Goal: Transaction & Acquisition: Subscribe to service/newsletter

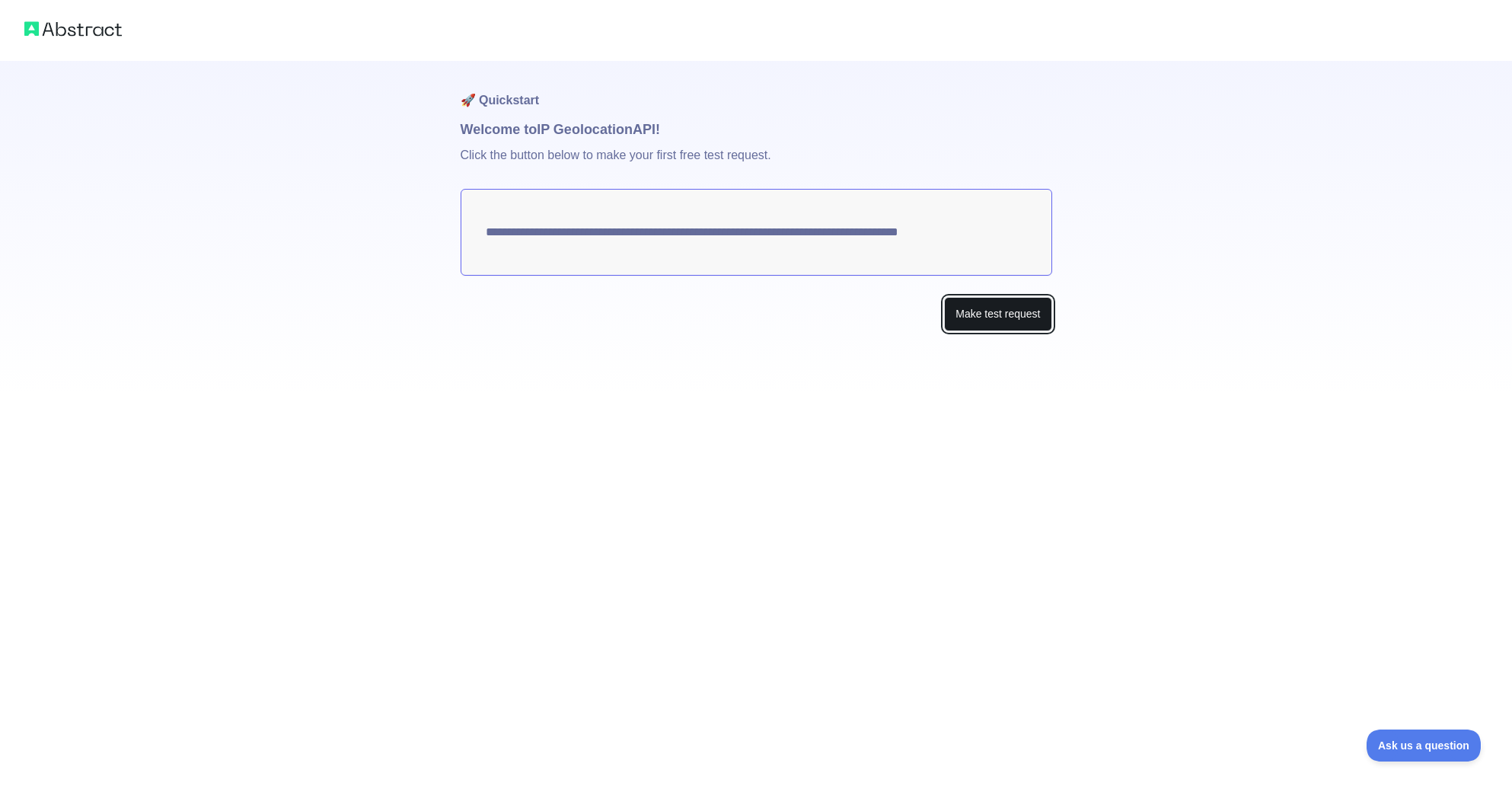
click at [989, 322] on button "Make test request" at bounding box center [997, 314] width 108 height 34
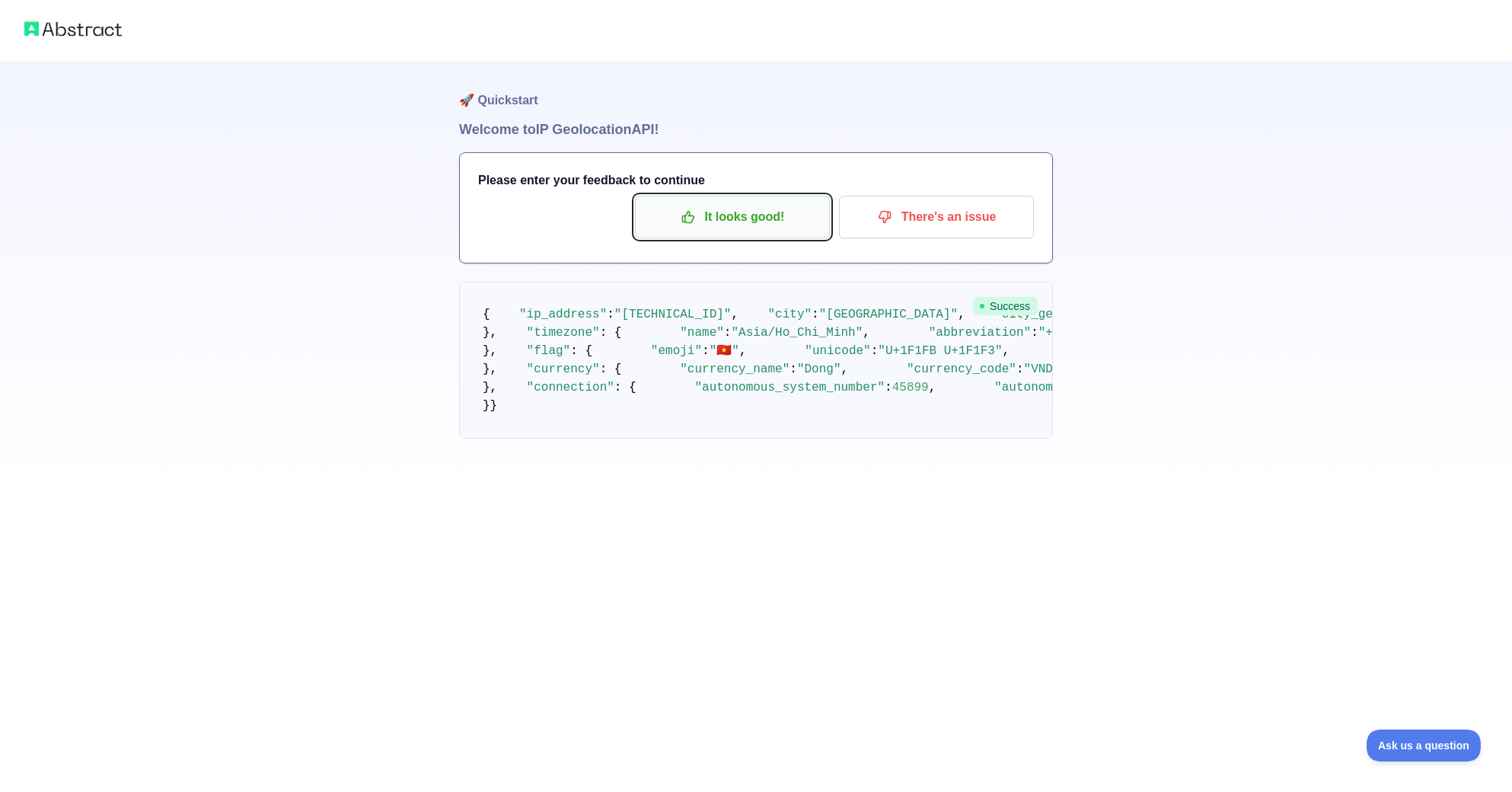
click at [762, 213] on p "It looks good!" at bounding box center [733, 217] width 172 height 25
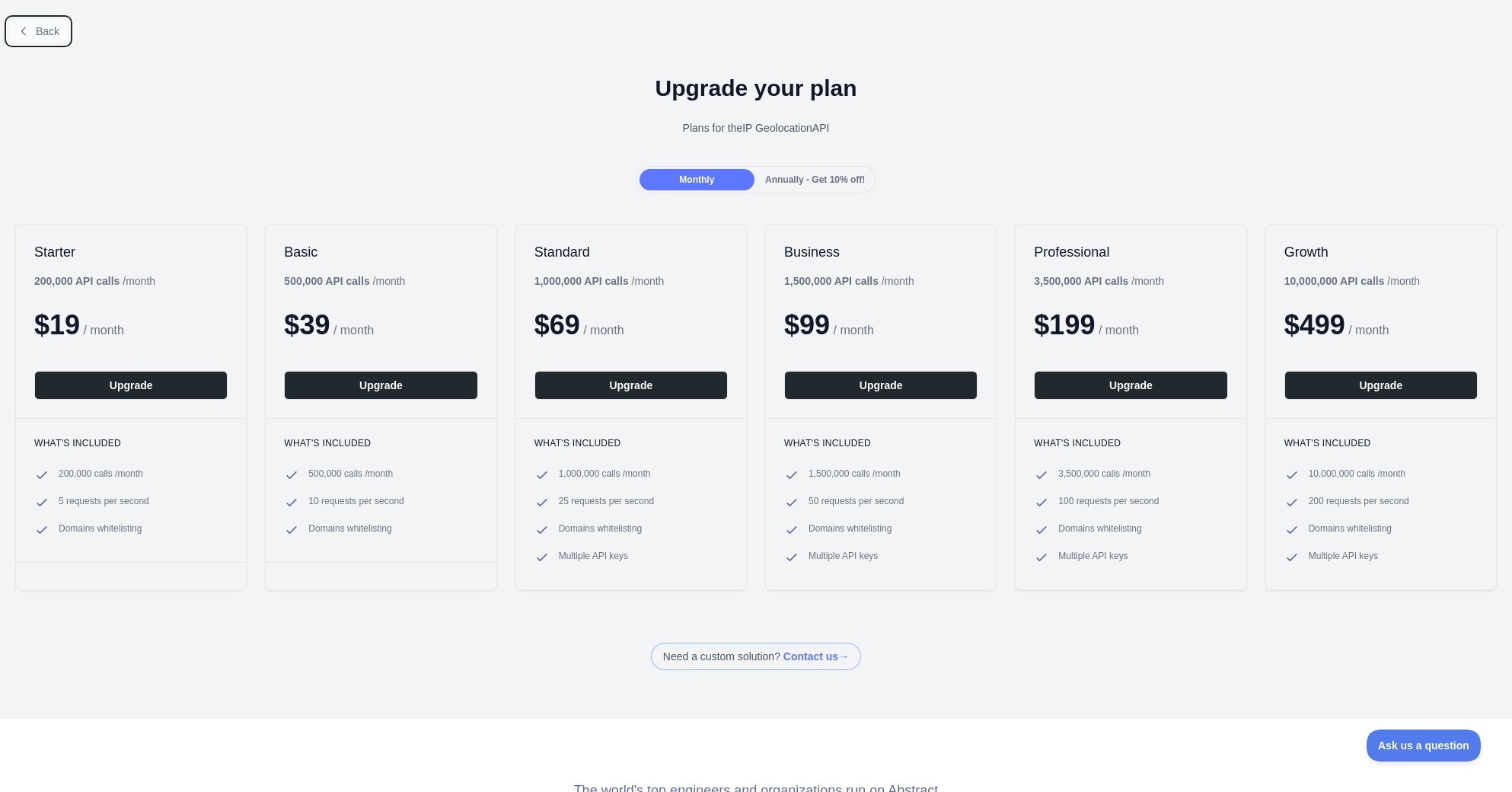
click at [35, 37] on button "Back" at bounding box center [38, 31] width 61 height 25
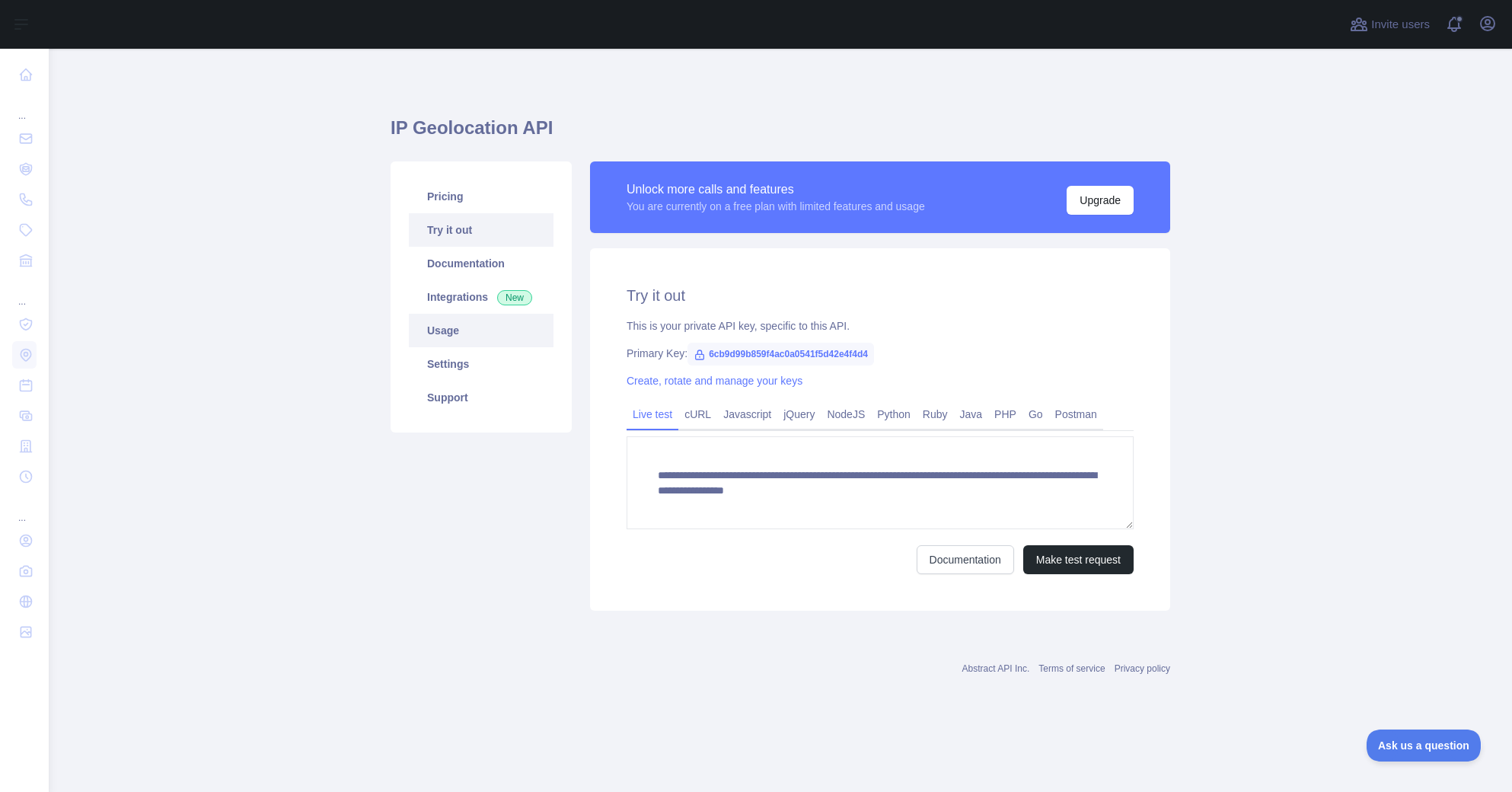
click at [438, 336] on link "Usage" at bounding box center [481, 331] width 145 height 33
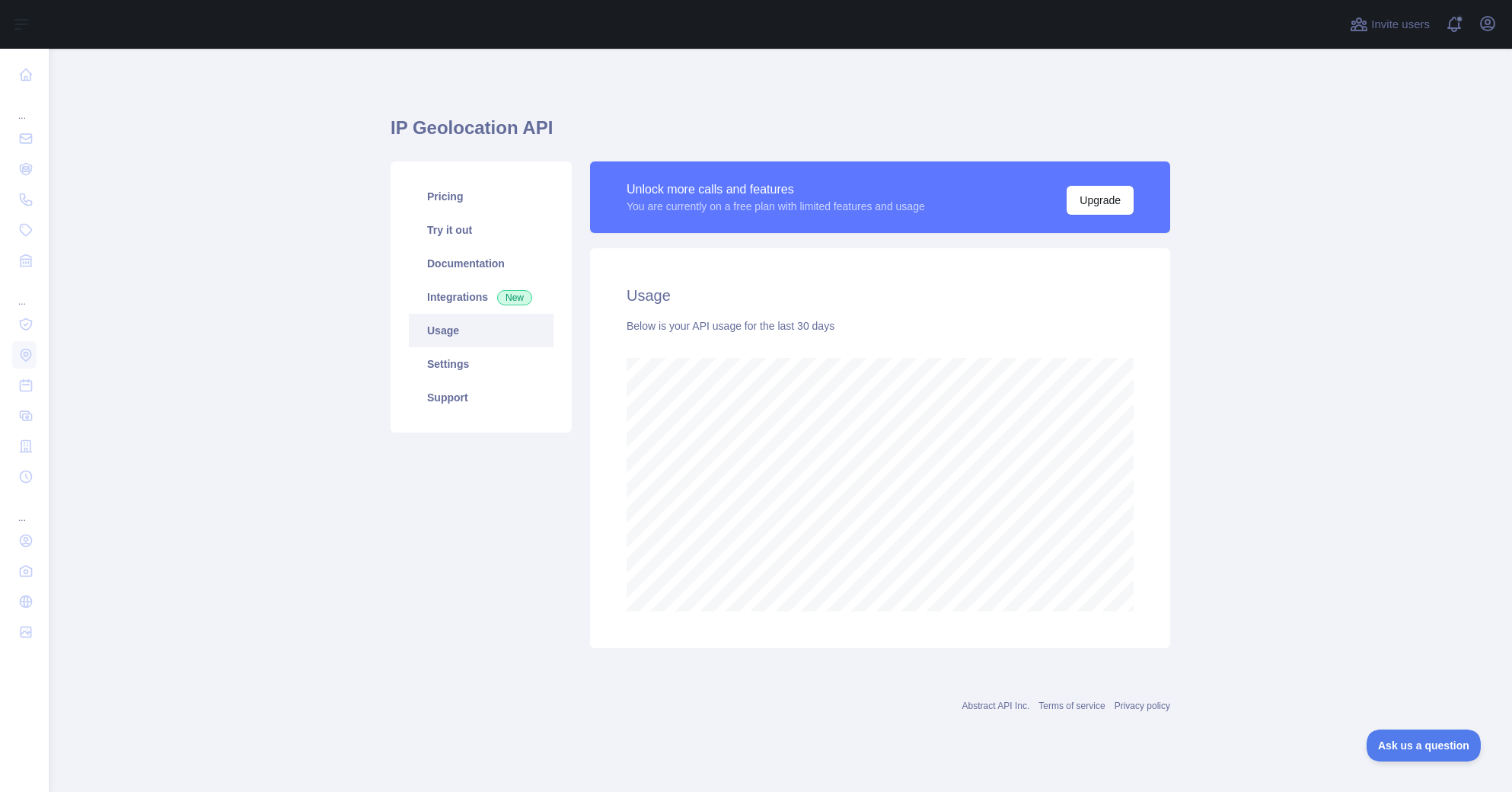
scroll to position [743, 1463]
click at [472, 190] on link "Pricing" at bounding box center [481, 197] width 145 height 33
